Goal: Task Accomplishment & Management: Complete application form

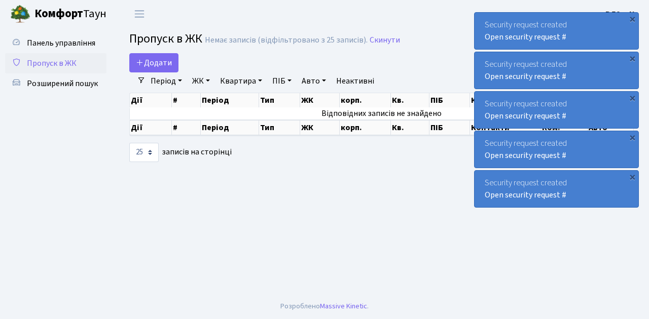
select select "25"
click at [173, 69] on link "Додати" at bounding box center [153, 62] width 49 height 19
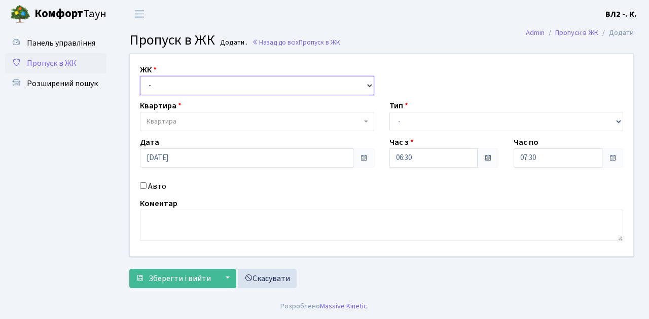
click at [368, 86] on select "- ВЛ1, Ужгородський пров., 4/1 ВЛ2, Голосіївський просп., 76 ВЛ3, пр.Голосіївсь…" at bounding box center [257, 85] width 234 height 19
select select "317"
click at [140, 76] on select "- ВЛ1, Ужгородський пров., 4/1 ВЛ2, Голосіївський просп., 76 ВЛ3, пр.Голосіївсь…" at bounding box center [257, 85] width 234 height 19
select select
click at [368, 121] on span "Квартира" at bounding box center [257, 121] width 234 height 19
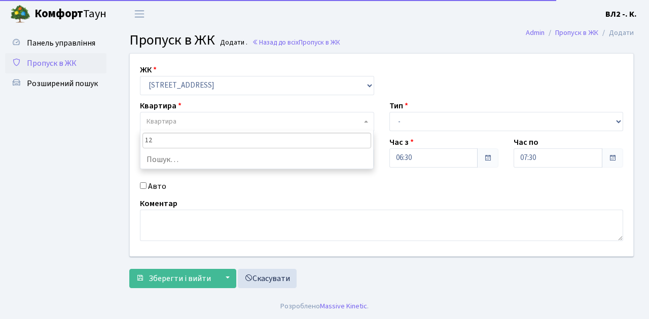
type input "124"
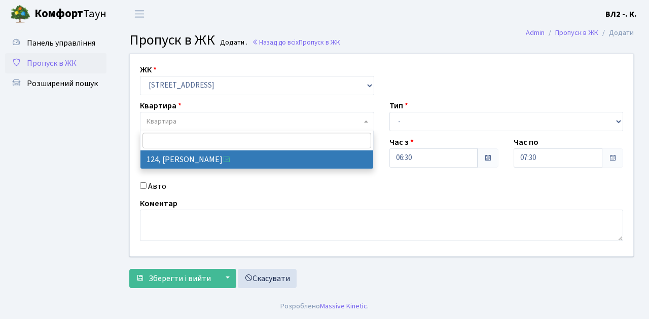
select select "38308"
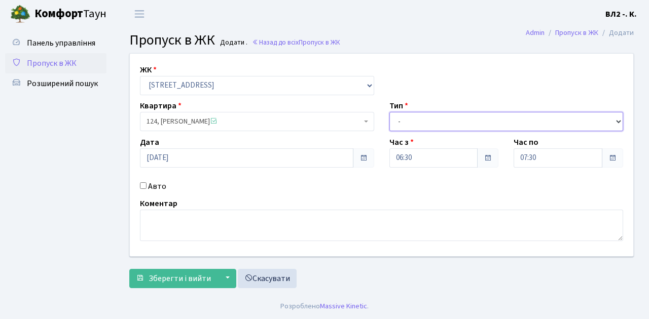
click at [618, 121] on select "- Доставка Таксі Гості Сервіс" at bounding box center [506, 121] width 234 height 19
select select "1"
click at [389, 112] on select "- Доставка Таксі Гості Сервіс" at bounding box center [506, 121] width 234 height 19
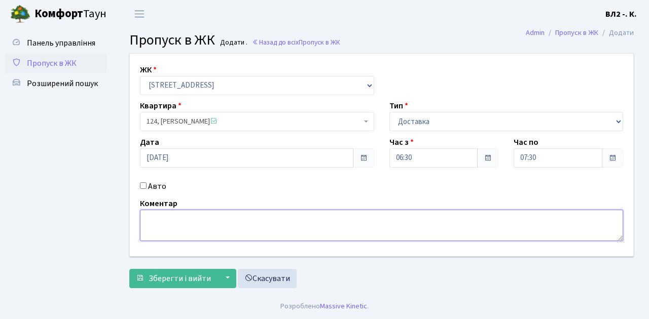
click at [165, 211] on textarea at bounding box center [381, 225] width 483 height 31
type textarea "6-32"
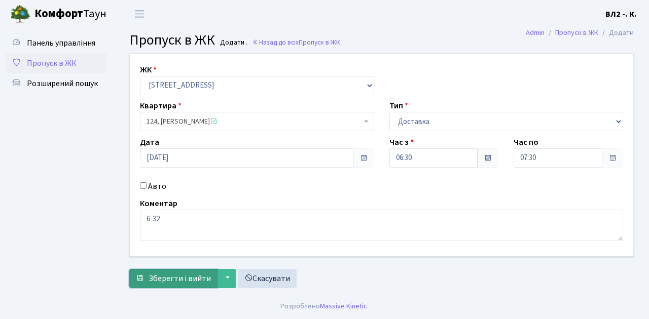
click at [157, 281] on span "Зберегти і вийти" at bounding box center [180, 278] width 62 height 11
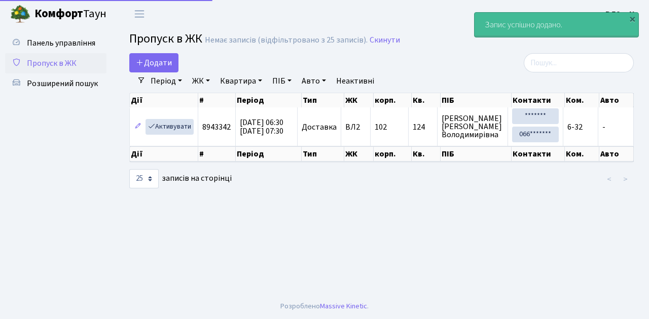
select select "25"
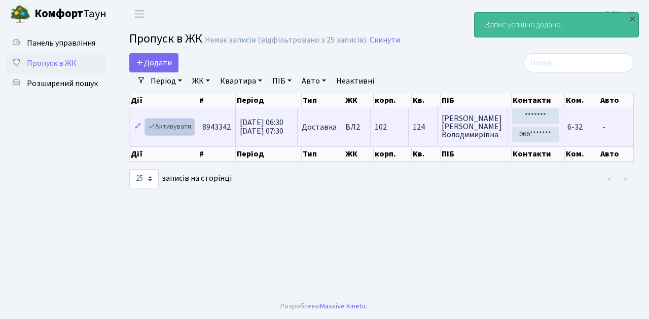
click at [190, 133] on link "Активувати" at bounding box center [169, 127] width 48 height 16
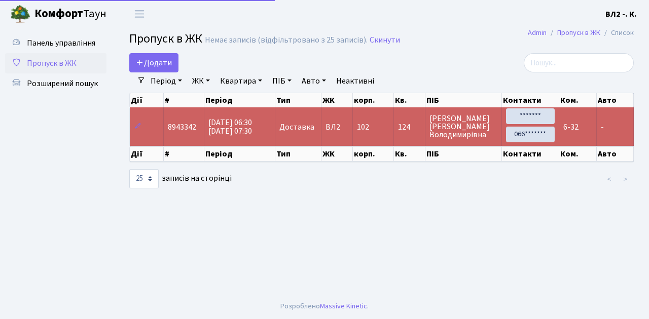
select select "25"
